Goal: Information Seeking & Learning: Learn about a topic

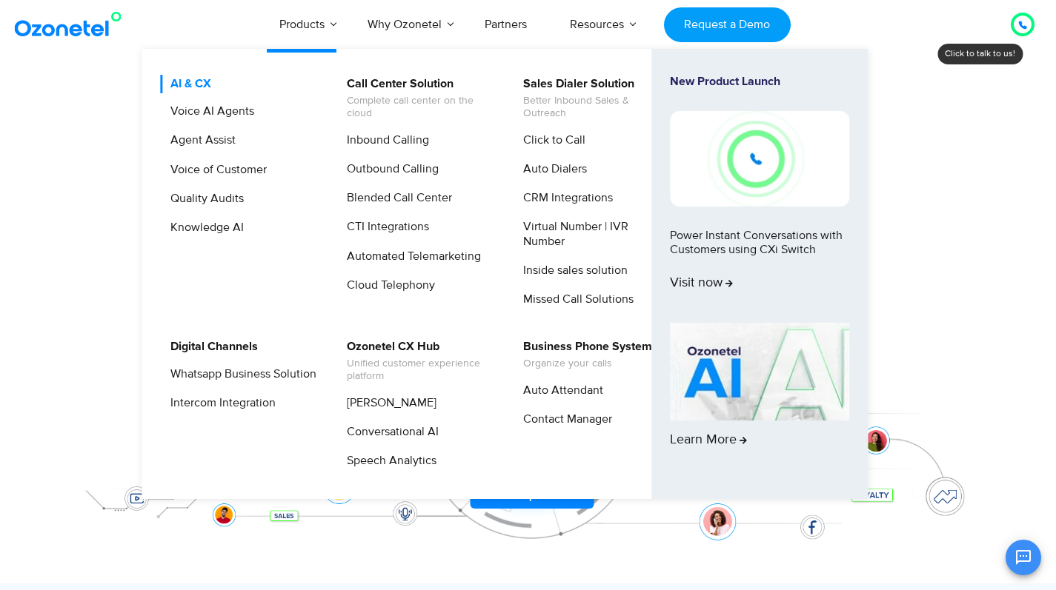
click at [179, 87] on link "AI & CX" at bounding box center [187, 84] width 53 height 19
click at [195, 83] on link "AI & CX" at bounding box center [187, 84] width 53 height 19
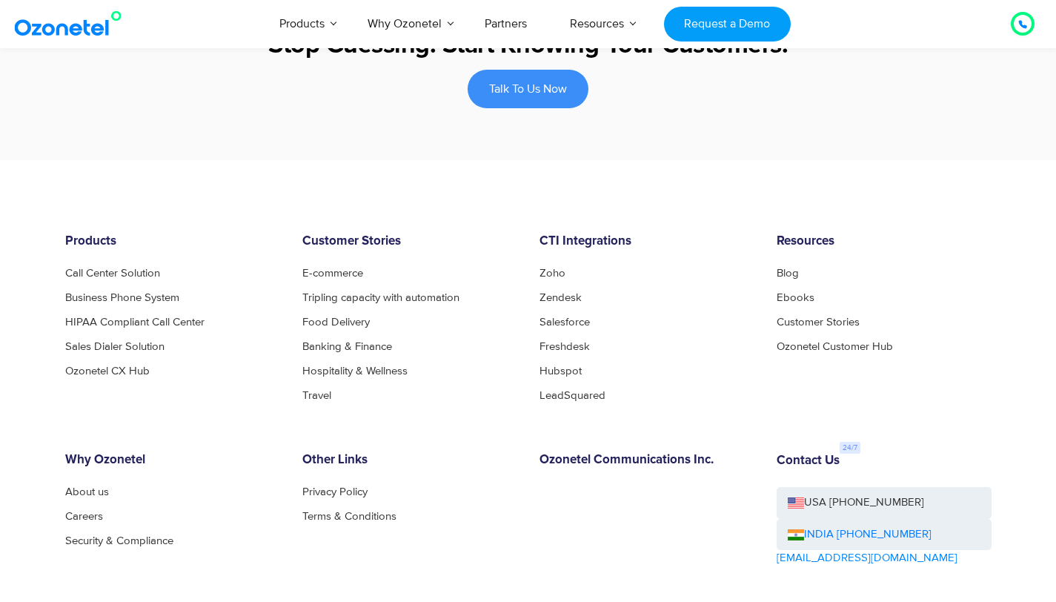
scroll to position [2360, 0]
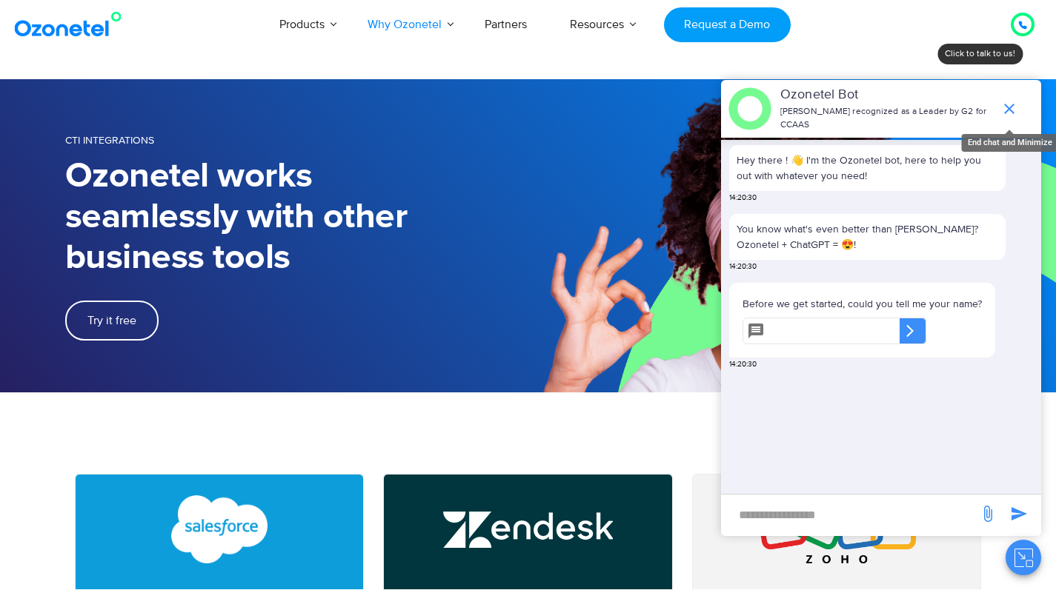
click at [1008, 104] on icon "end chat or minimize" at bounding box center [1009, 109] width 18 height 18
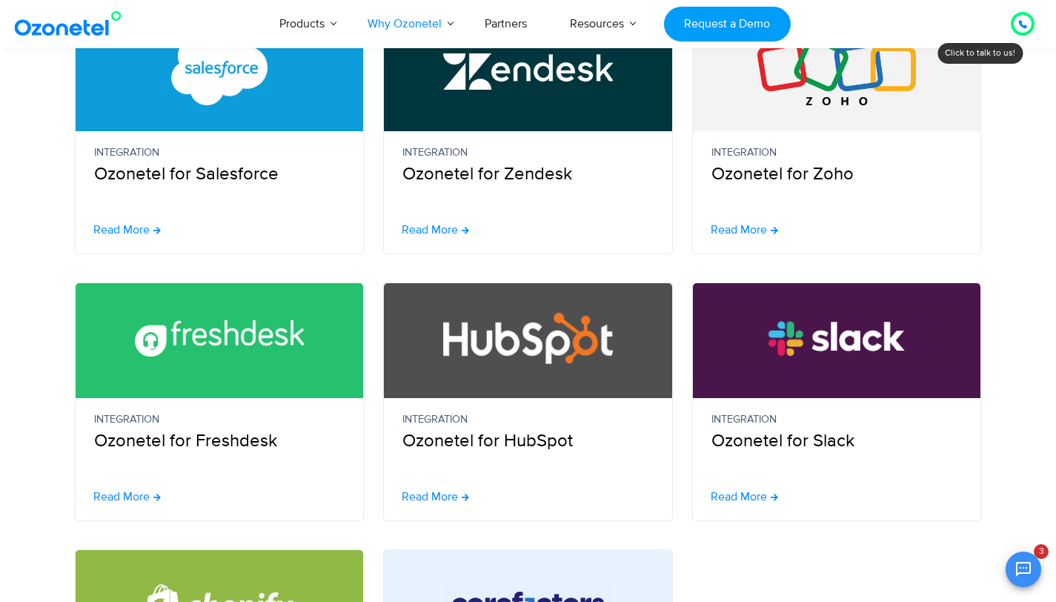
scroll to position [128, 0]
click at [140, 234] on span "Read More" at bounding box center [121, 230] width 56 height 12
